Goal: Check status: Check status

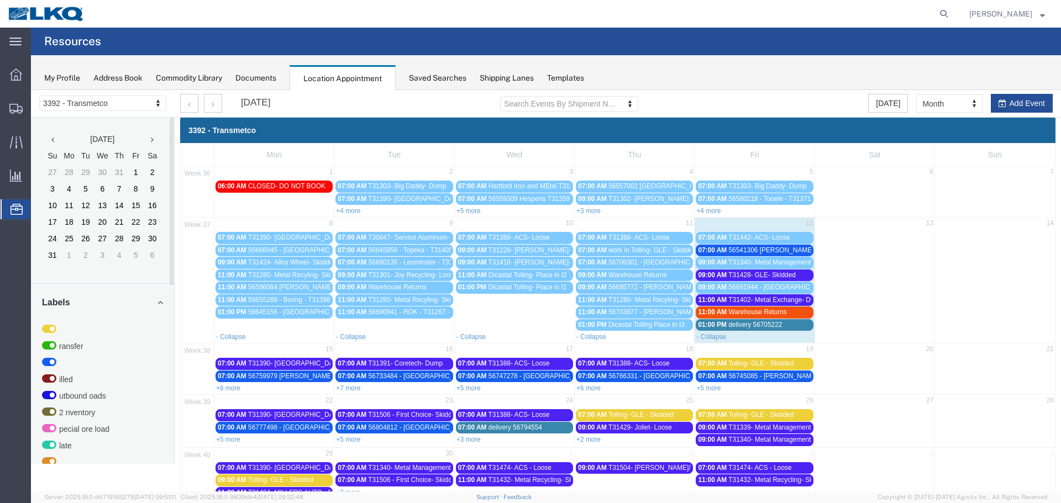
click at [730, 314] on span "Warehouse Returns" at bounding box center [757, 312] width 58 height 8
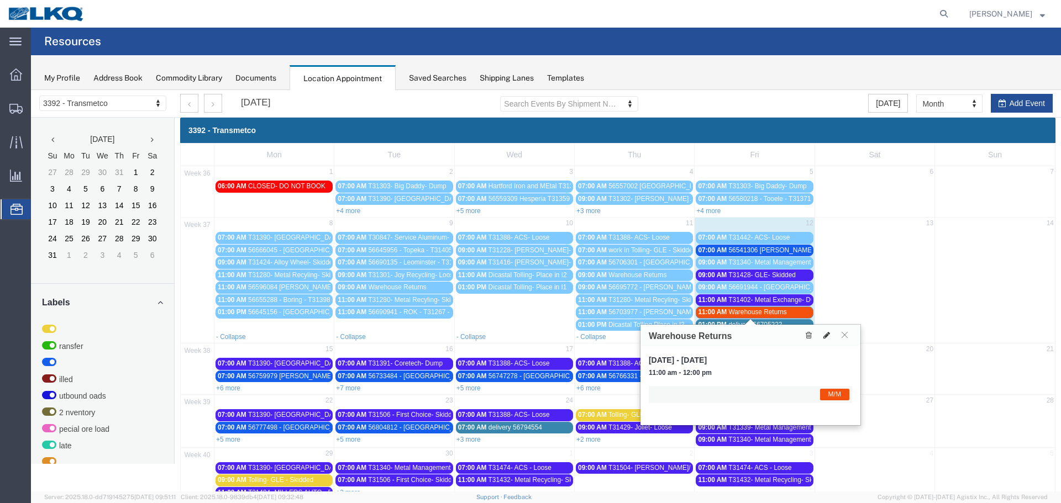
click at [821, 335] on button at bounding box center [826, 336] width 15 height 12
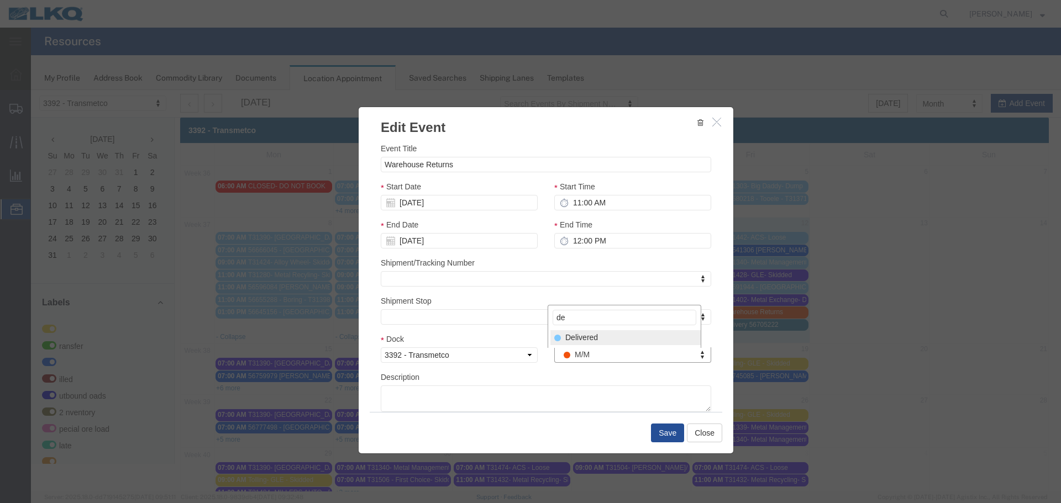
type input "de"
select select "40"
click at [656, 425] on button "Save" at bounding box center [667, 433] width 33 height 19
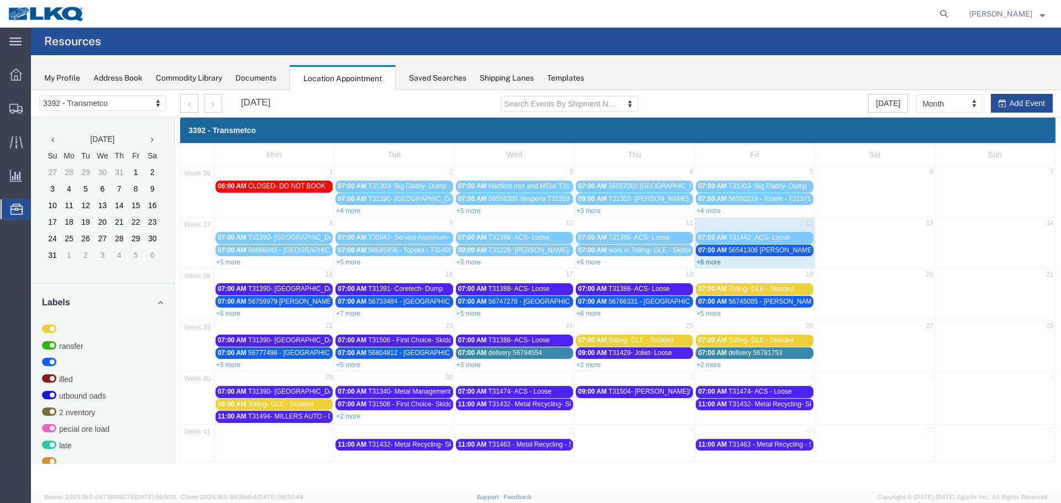
click at [714, 265] on link "+6 more" at bounding box center [708, 263] width 24 height 8
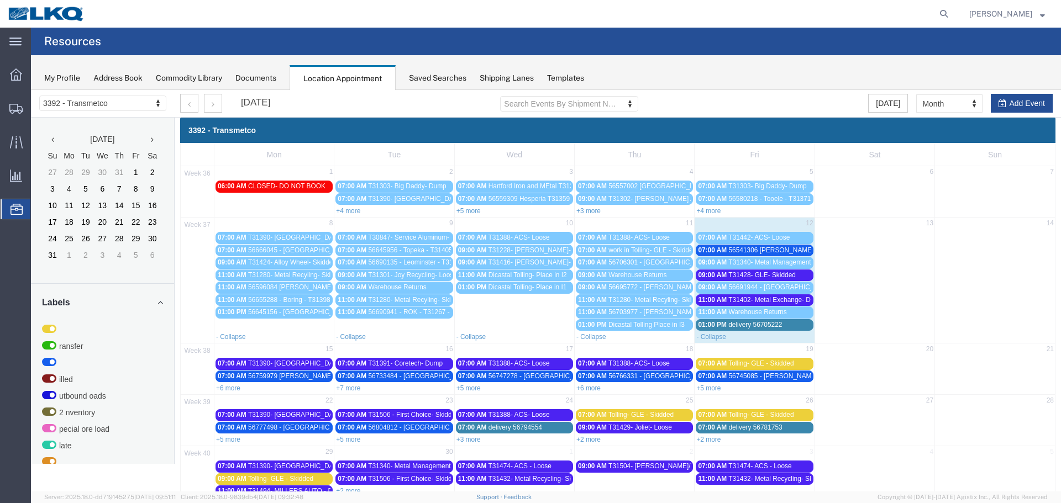
click at [745, 296] on span "T31402- Metal Exchange- Dump" at bounding box center [775, 300] width 95 height 8
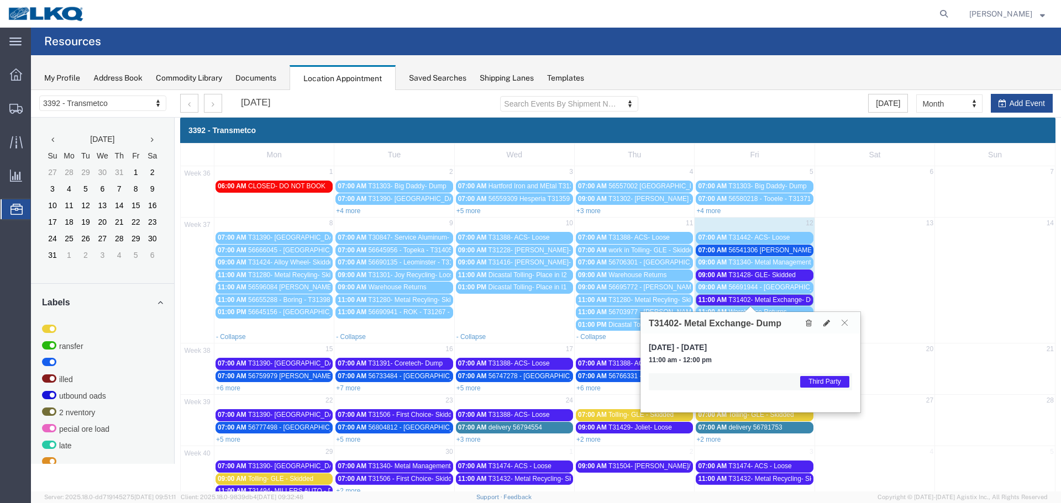
click at [847, 325] on icon at bounding box center [844, 322] width 6 height 7
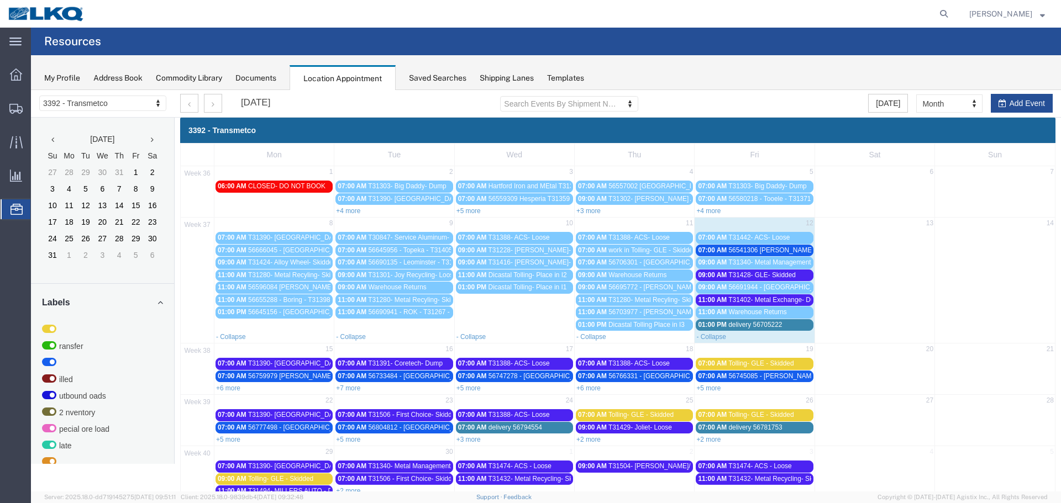
click at [757, 302] on span "T31402- Metal Exchange- Dump" at bounding box center [775, 300] width 95 height 8
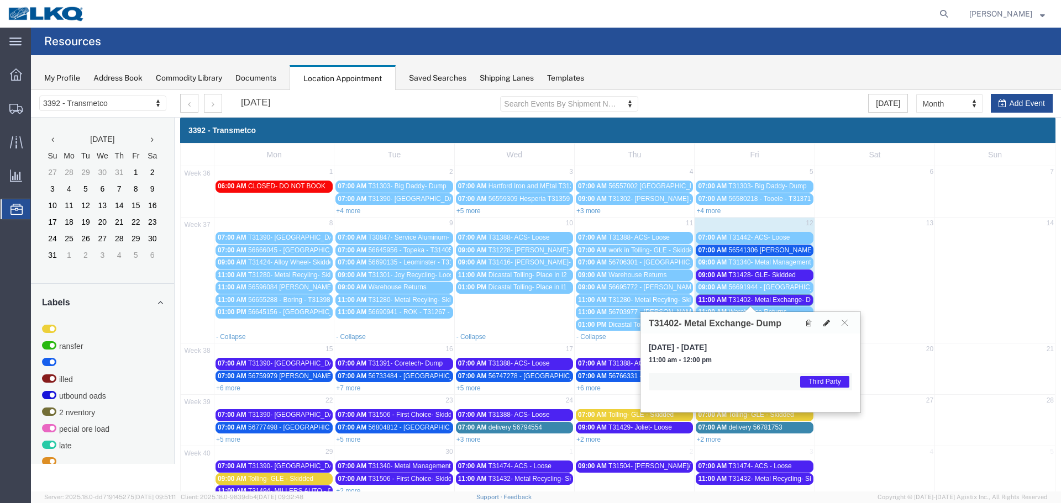
click at [827, 325] on icon at bounding box center [826, 323] width 7 height 8
select select "1"
select select "23"
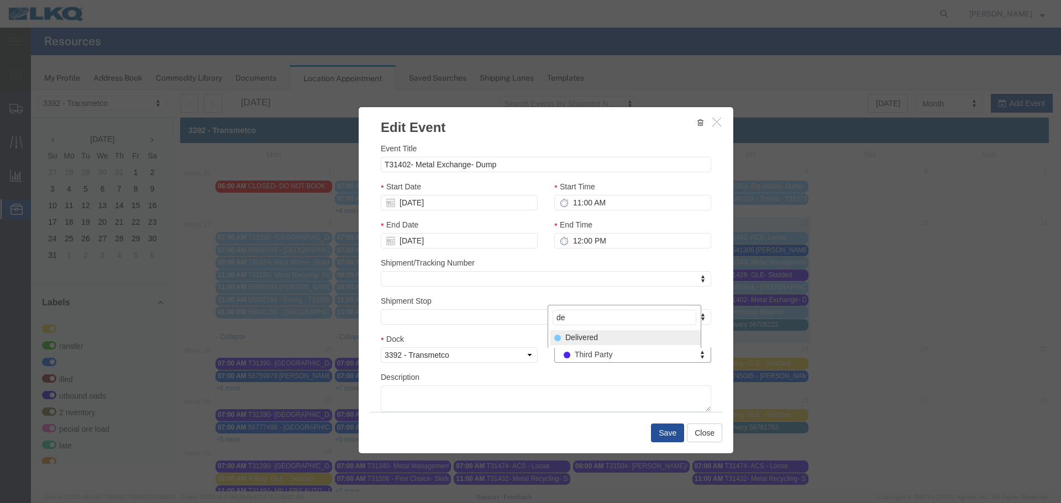
type input "de"
select select "40"
click at [655, 435] on button "Save" at bounding box center [667, 433] width 33 height 19
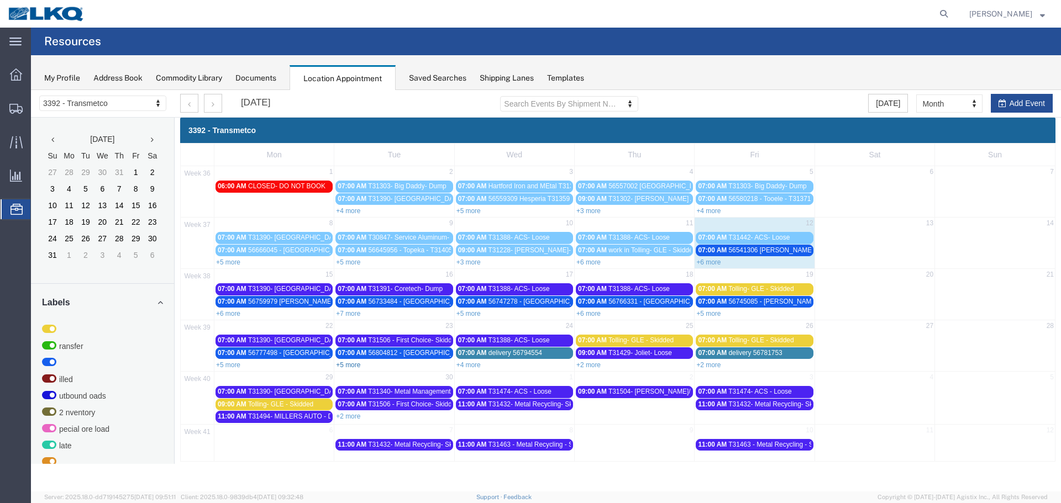
click at [356, 365] on link "+5 more" at bounding box center [348, 365] width 24 height 8
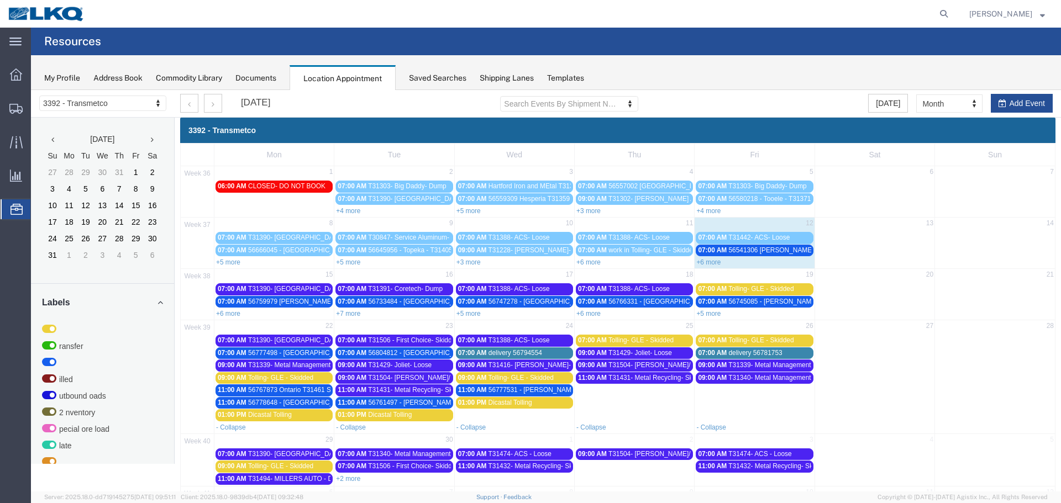
scroll to position [44, 0]
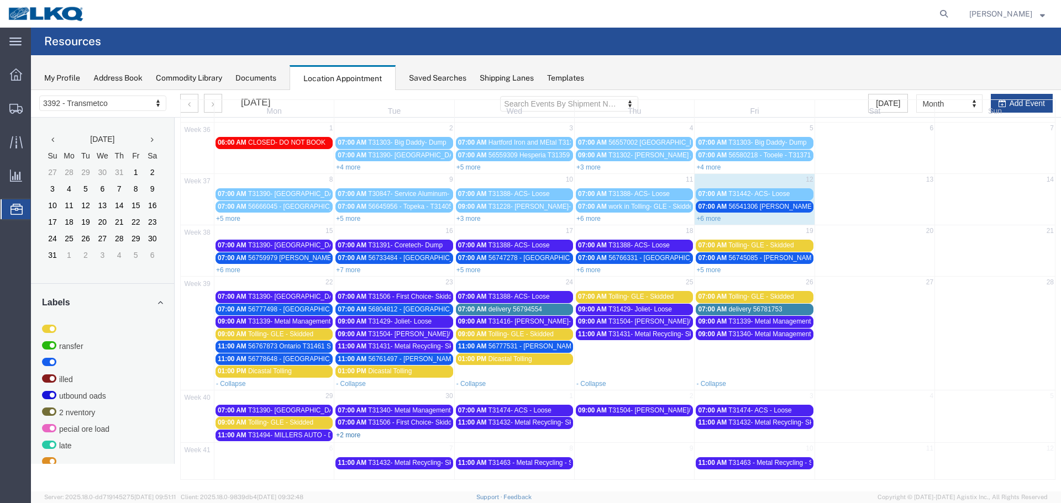
click at [352, 436] on link "+2 more" at bounding box center [348, 435] width 24 height 8
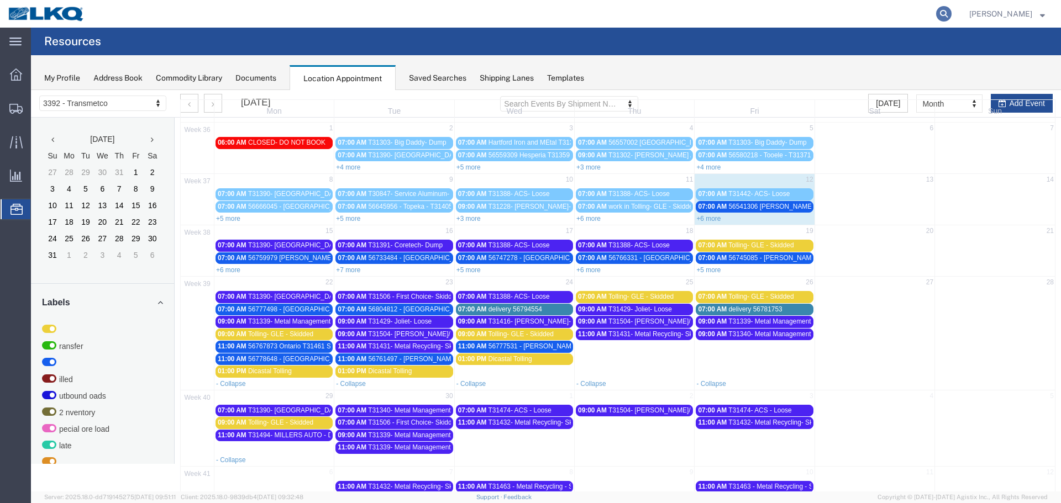
click at [937, 8] on icon at bounding box center [943, 13] width 15 height 15
type input "56541306"
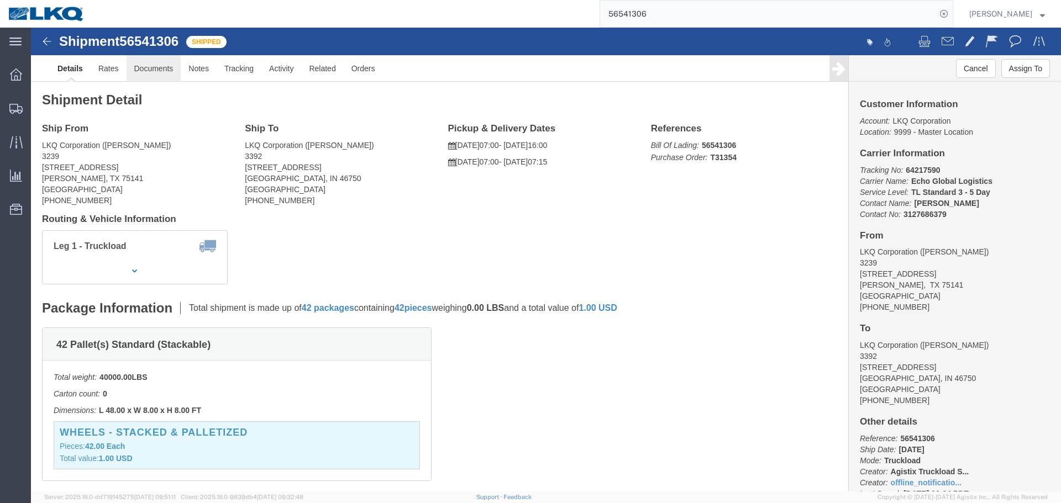
click link "Documents"
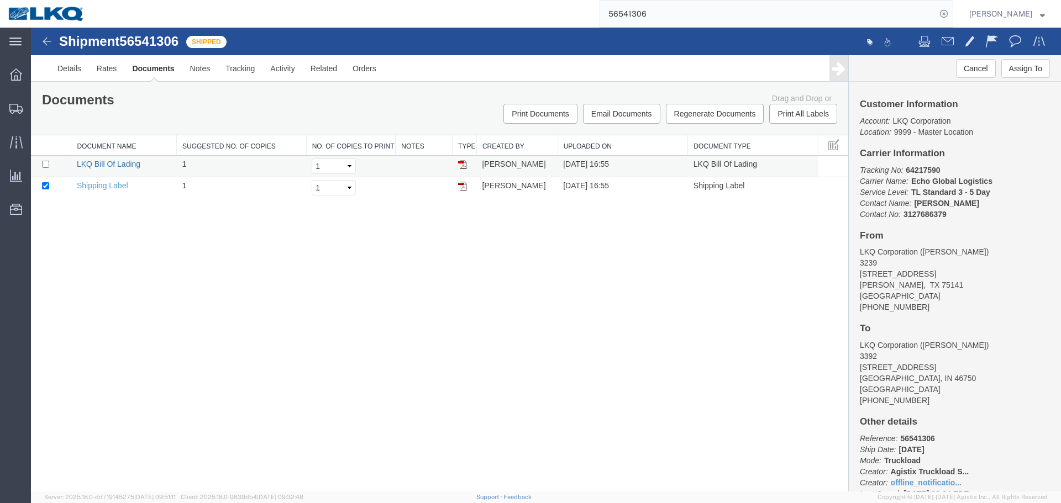
click at [126, 167] on link "LKQ Bill Of Lading" at bounding box center [109, 164] width 64 height 9
click at [0, 0] on span "Location Appointment" at bounding box center [0, 0] width 0 height 0
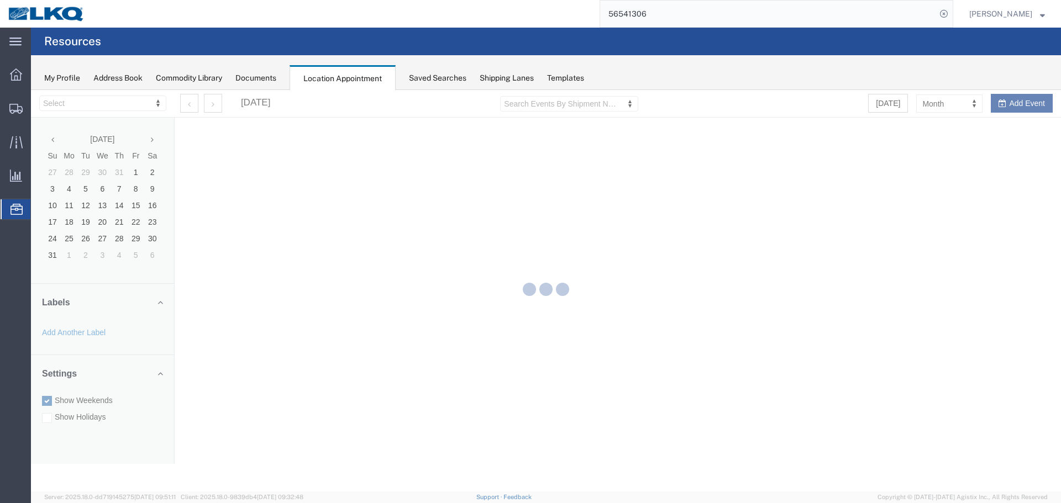
select select "28018"
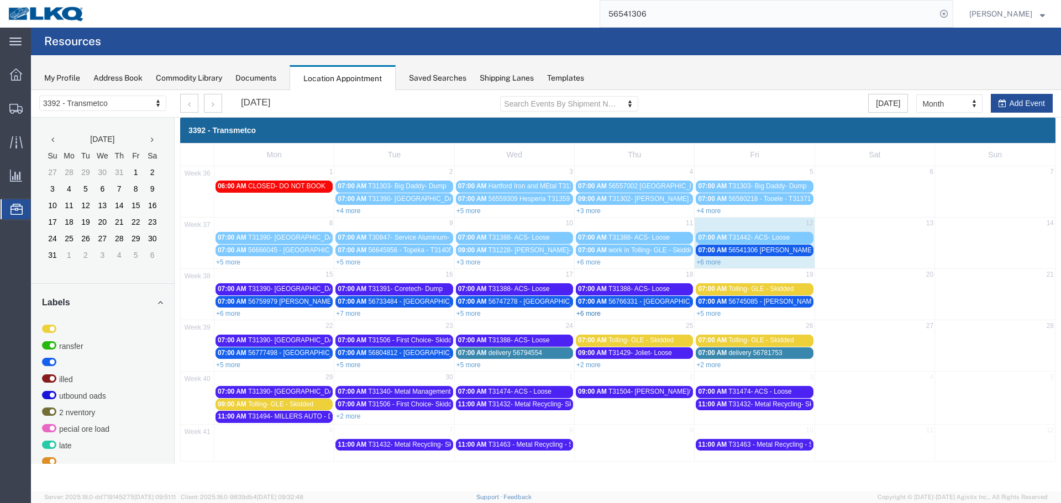
click at [591, 317] on link "+6 more" at bounding box center [588, 314] width 24 height 8
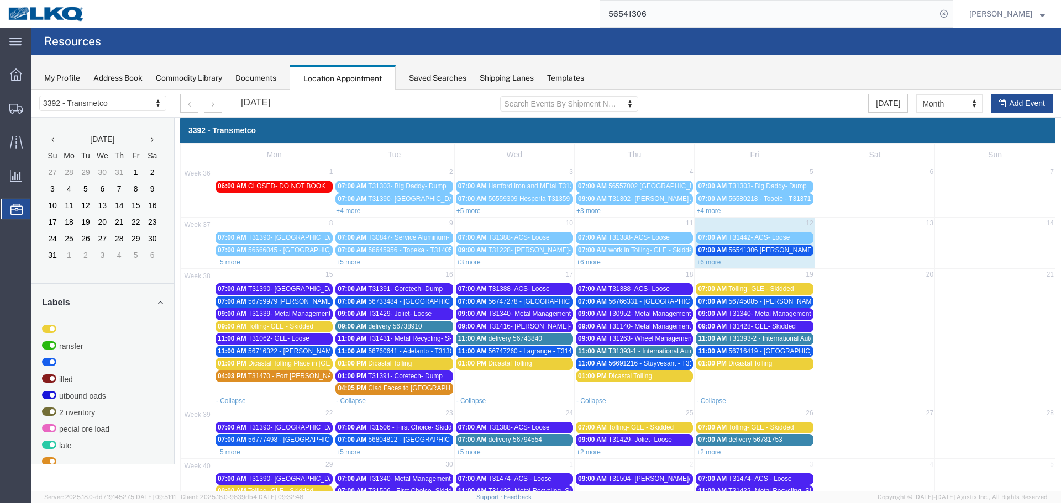
click at [673, 317] on span "T30952- Metal Management- Skidded" at bounding box center [663, 314] width 110 height 8
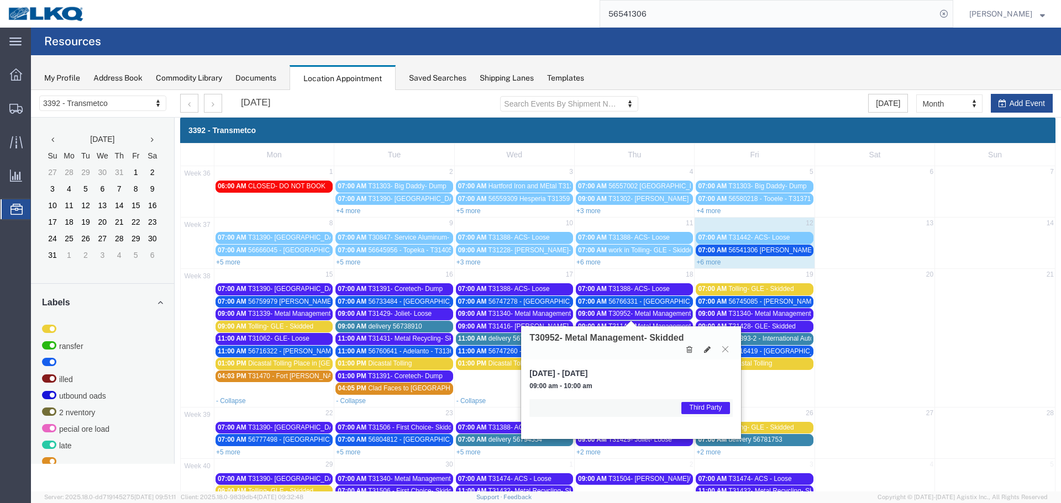
click at [721, 352] on button at bounding box center [725, 349] width 15 height 10
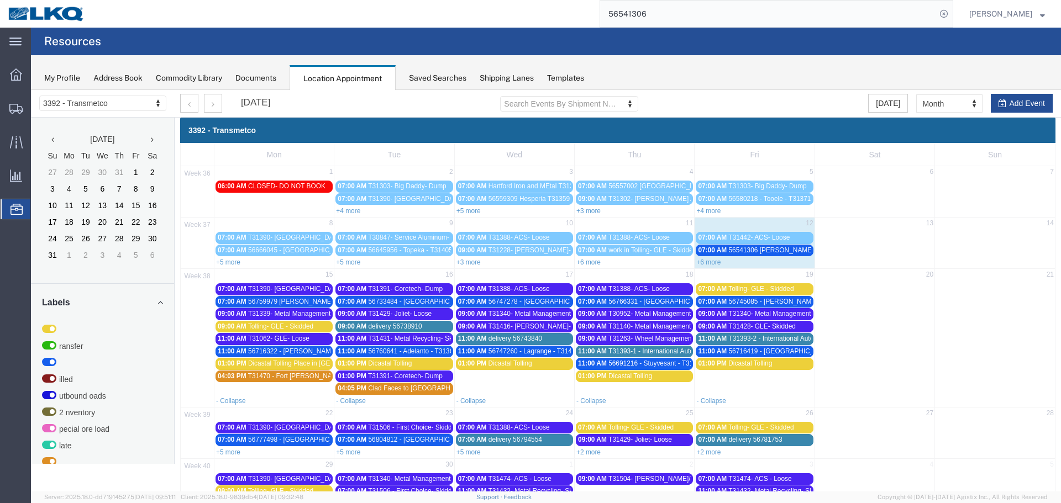
click at [682, 330] on div "09:00 AM T31140- Metal Management- Skidded" at bounding box center [634, 327] width 113 height 8
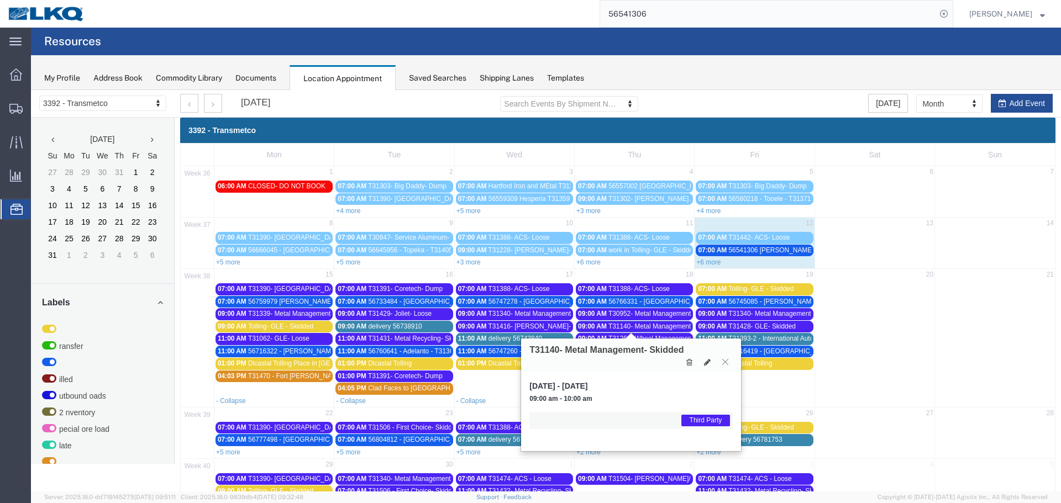
drag, startPoint x: 725, startPoint y: 361, endPoint x: 718, endPoint y: 358, distance: 7.7
click at [725, 360] on icon at bounding box center [725, 361] width 6 height 7
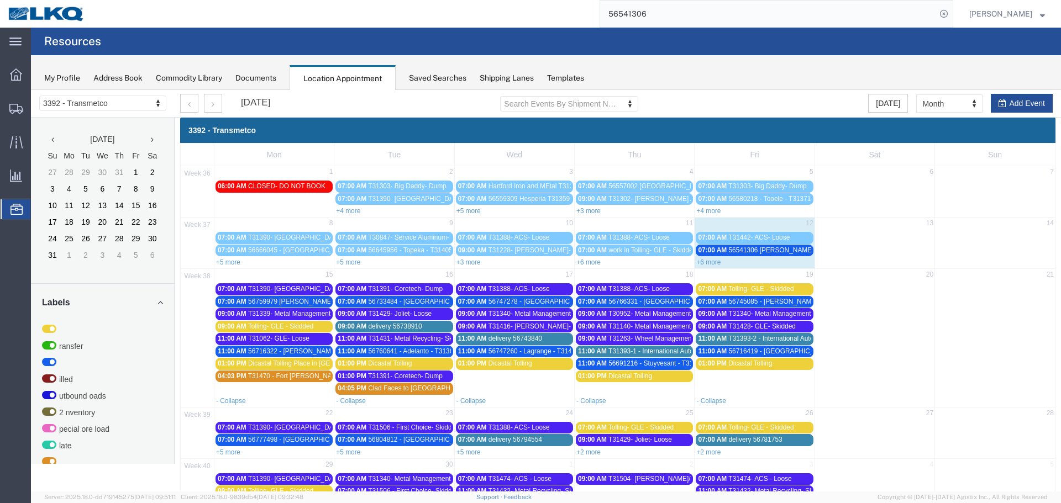
click at [677, 342] on span "T31263- Wheel Management- Skidded" at bounding box center [664, 339] width 113 height 8
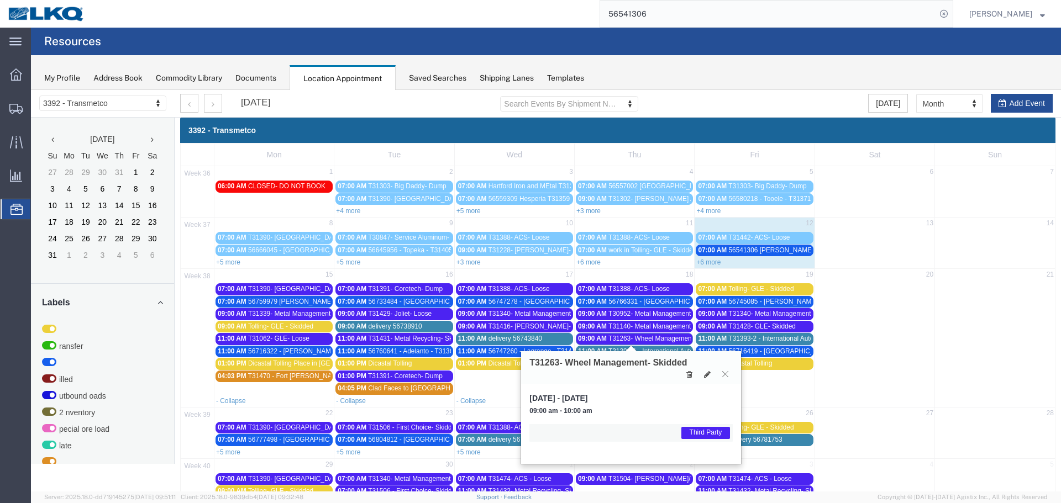
click at [724, 374] on icon at bounding box center [725, 374] width 6 height 7
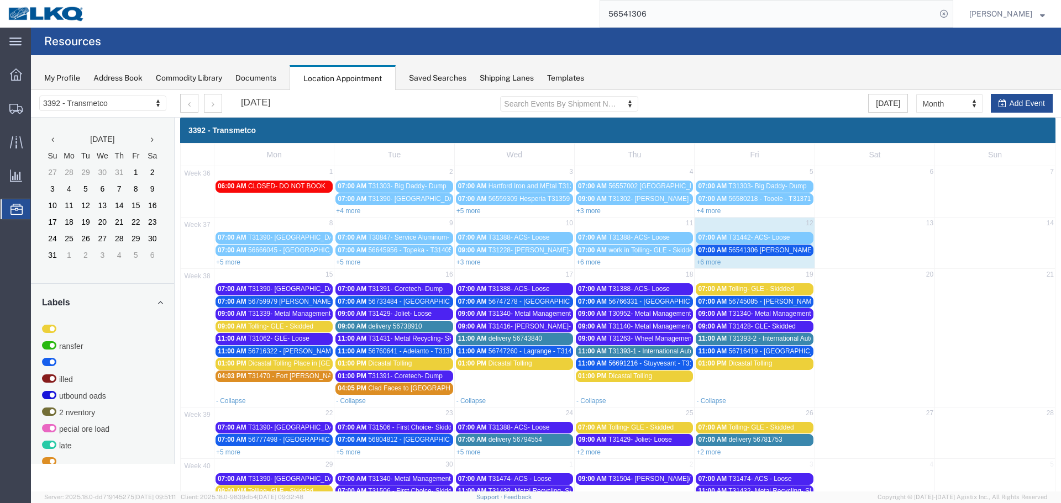
click at [713, 261] on link "+6 more" at bounding box center [708, 263] width 24 height 8
